Goal: Transaction & Acquisition: Subscribe to service/newsletter

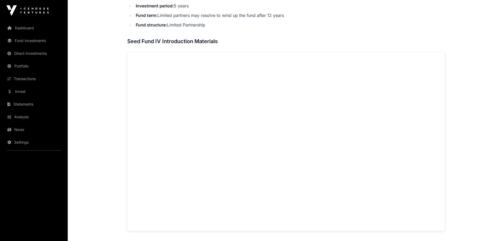
scroll to position [516, 0]
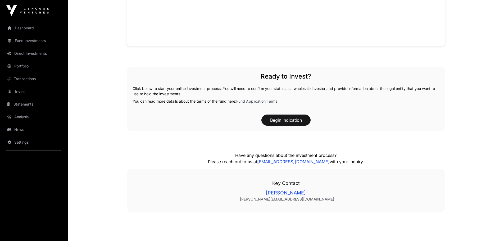
click at [260, 102] on link "Fund Application Terms" at bounding box center [256, 101] width 41 height 4
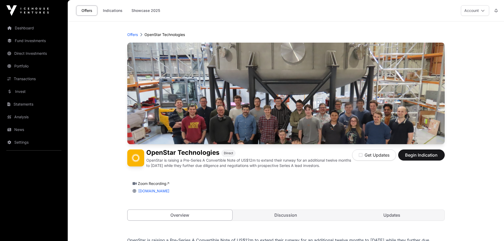
click at [468, 14] on button "Account" at bounding box center [475, 10] width 28 height 11
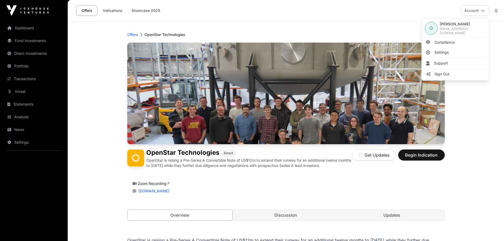
click at [462, 26] on span "[PERSON_NAME]" at bounding box center [463, 23] width 46 height 5
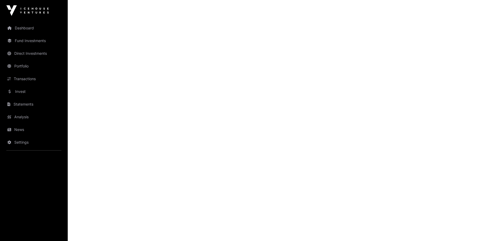
scroll to position [556, 0]
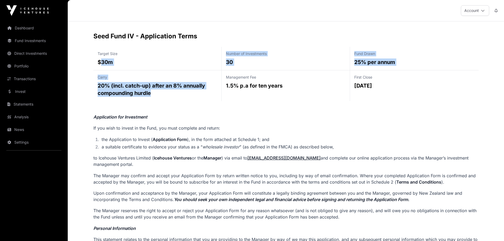
drag, startPoint x: 102, startPoint y: 62, endPoint x: 176, endPoint y: 94, distance: 80.4
click at [176, 94] on div "Target Size $30m Number of Investments 30 Fund Drawn 25% per annum Carry 20% (i…" at bounding box center [285, 74] width 385 height 54
click at [175, 94] on p "20% (incl. catch-up) after an 8% annually compounding hurdle" at bounding box center [158, 89] width 120 height 15
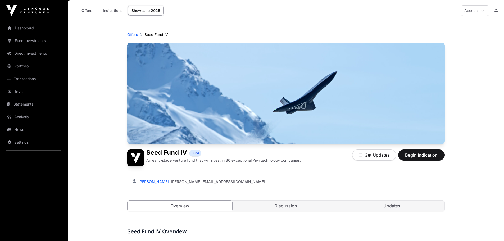
scroll to position [516, 0]
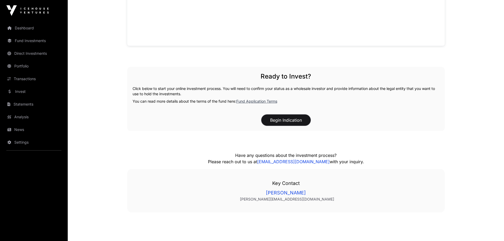
click at [263, 123] on button "Begin Indication" at bounding box center [285, 120] width 49 height 11
